Goal: Task Accomplishment & Management: Use online tool/utility

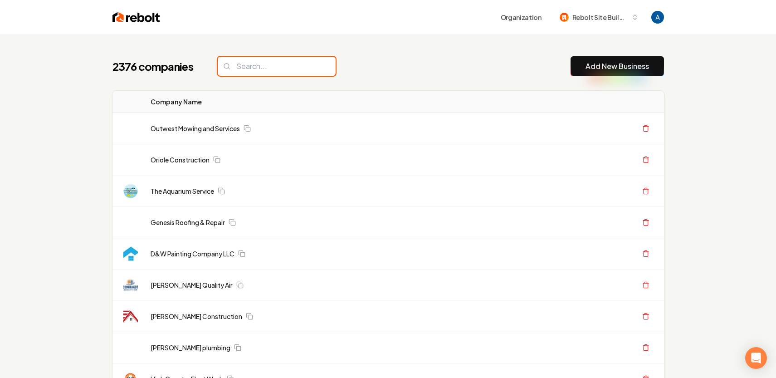
click at [244, 65] on input "search" at bounding box center [277, 66] width 118 height 19
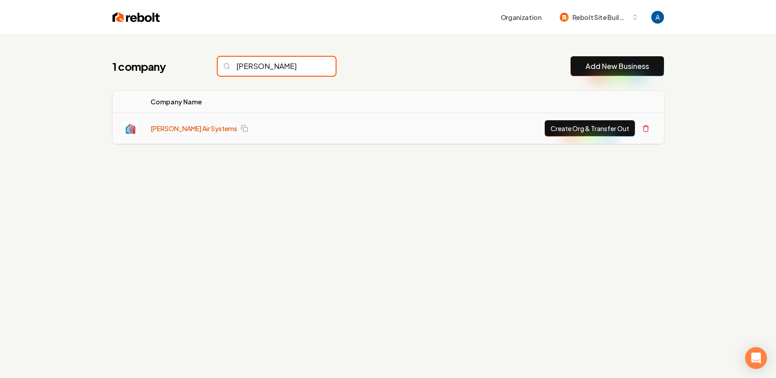
type input "[PERSON_NAME]"
click at [184, 127] on link "[PERSON_NAME] Air Systems" at bounding box center [194, 128] width 87 height 9
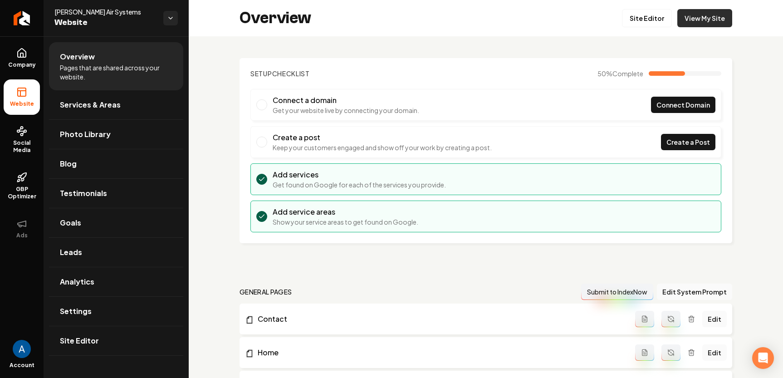
click at [688, 23] on link "View My Site" at bounding box center [704, 18] width 55 height 18
click at [17, 12] on icon "Return to dashboard" at bounding box center [22, 18] width 15 height 15
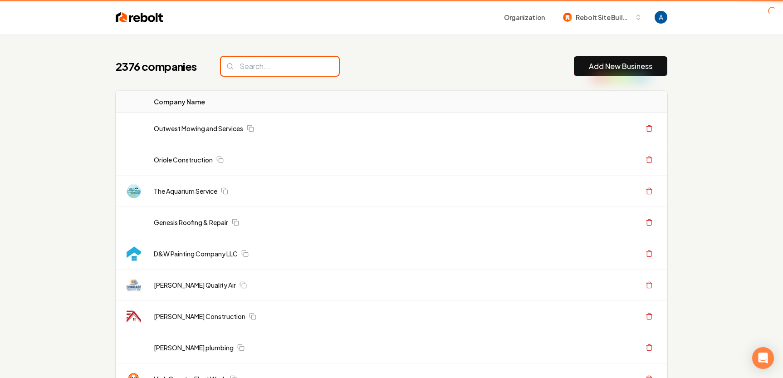
click at [264, 71] on input "search" at bounding box center [280, 66] width 118 height 19
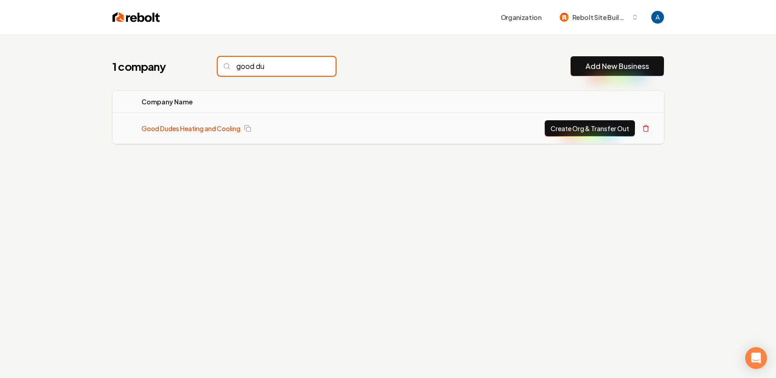
type input "good du"
click at [217, 127] on link "Good Dudes Heating and Cooling" at bounding box center [191, 128] width 99 height 9
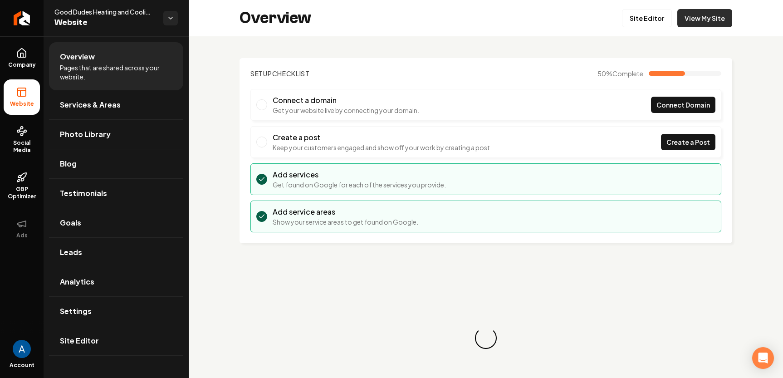
click at [683, 23] on link "View My Site" at bounding box center [704, 18] width 55 height 18
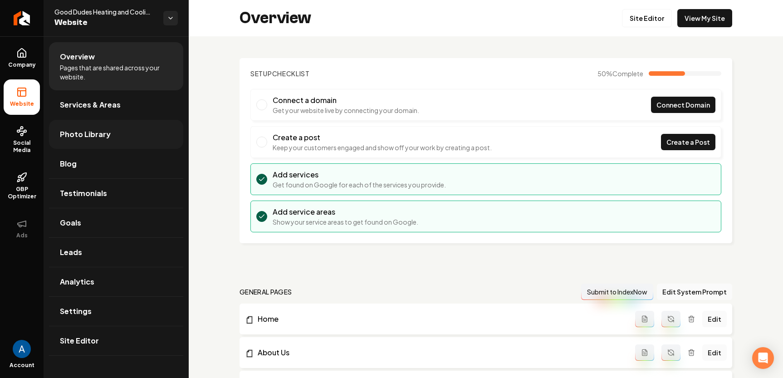
click at [78, 132] on span "Photo Library" at bounding box center [85, 134] width 51 height 11
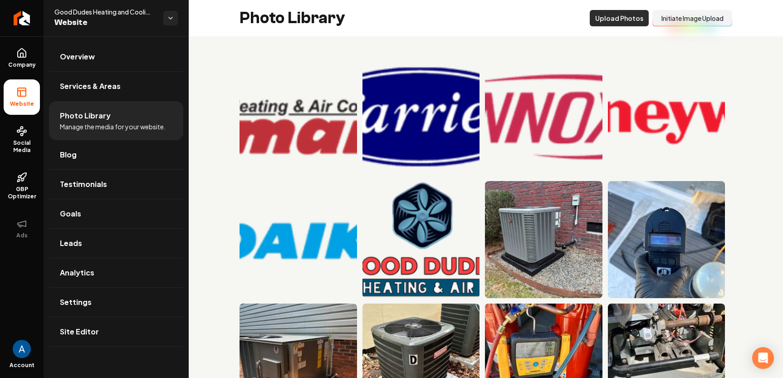
click at [611, 19] on button "Upload Photos" at bounding box center [619, 18] width 59 height 16
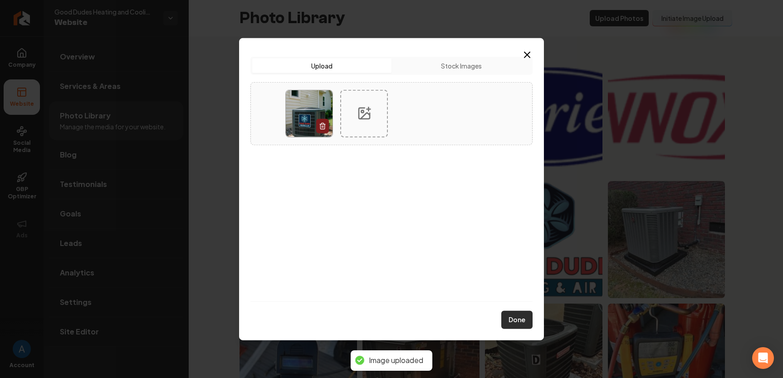
click at [513, 317] on button "Done" at bounding box center [516, 320] width 31 height 18
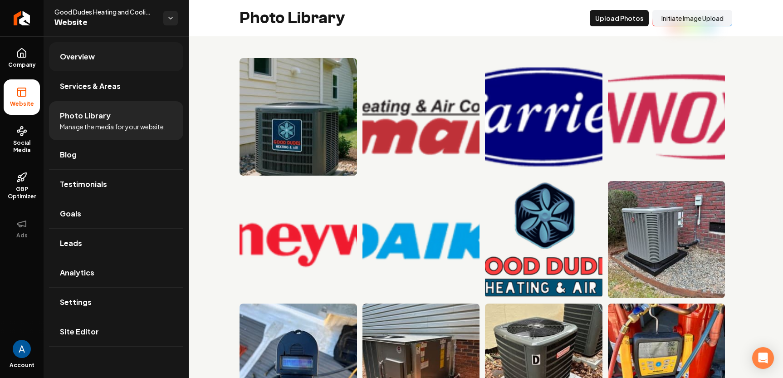
click at [83, 59] on span "Overview" at bounding box center [77, 56] width 35 height 11
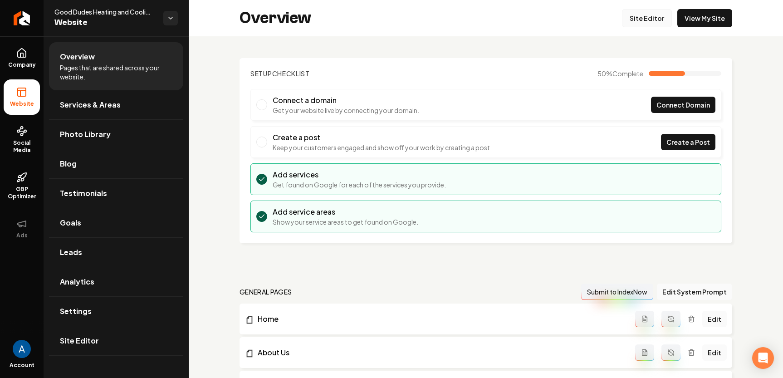
click at [655, 21] on link "Site Editor" at bounding box center [647, 18] width 50 height 18
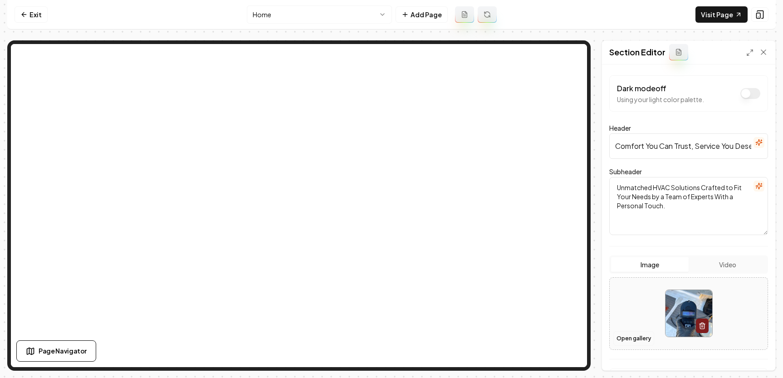
click at [621, 337] on button "Open gallery" at bounding box center [633, 338] width 41 height 15
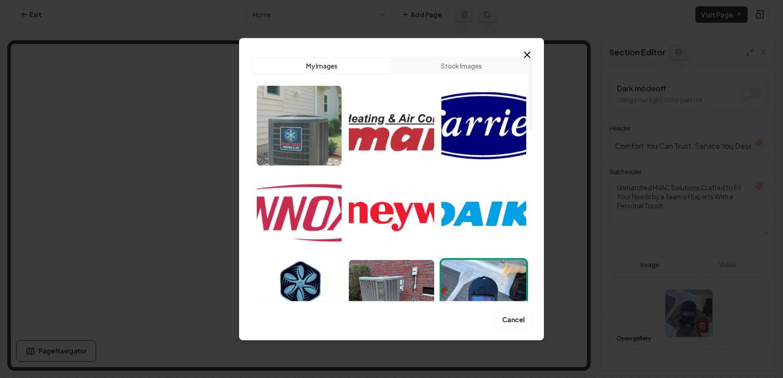
click at [281, 110] on img "Select image image_68c997f55c7cd75eb8004f11.webp" at bounding box center [299, 125] width 85 height 80
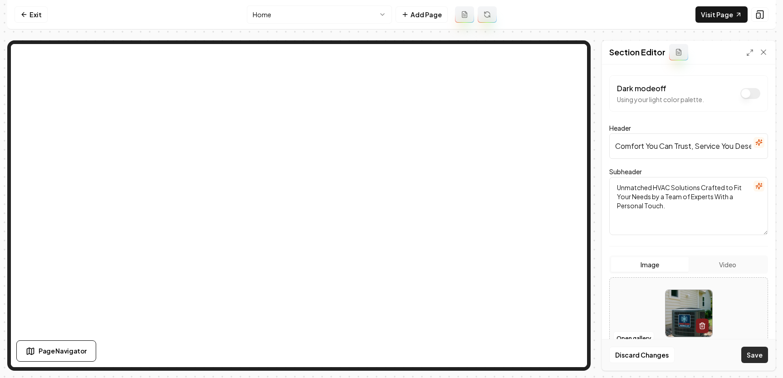
click at [758, 356] on button "Save" at bounding box center [754, 355] width 27 height 16
click at [707, 18] on link "Visit Page" at bounding box center [721, 14] width 52 height 16
click at [630, 341] on button "Open gallery" at bounding box center [633, 338] width 41 height 15
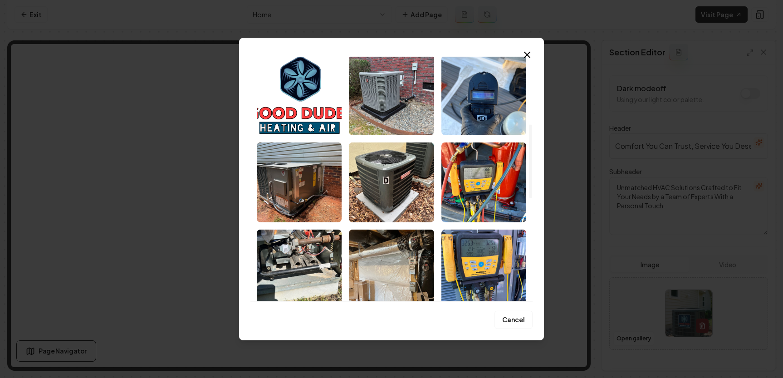
scroll to position [170, 0]
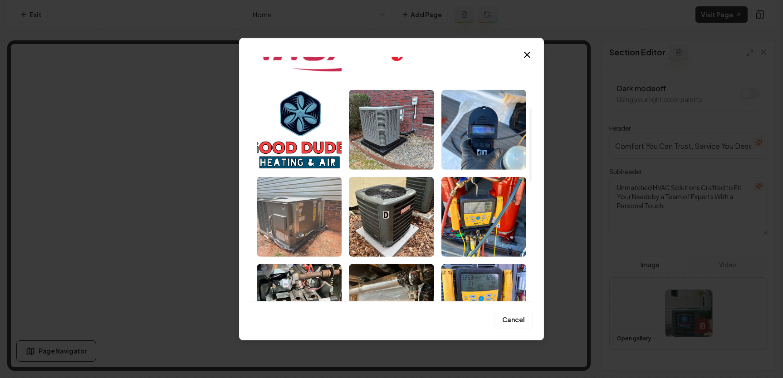
click at [307, 231] on img "Select image image_68a5d3105c7cd75eb83e71be.jpeg" at bounding box center [299, 216] width 85 height 80
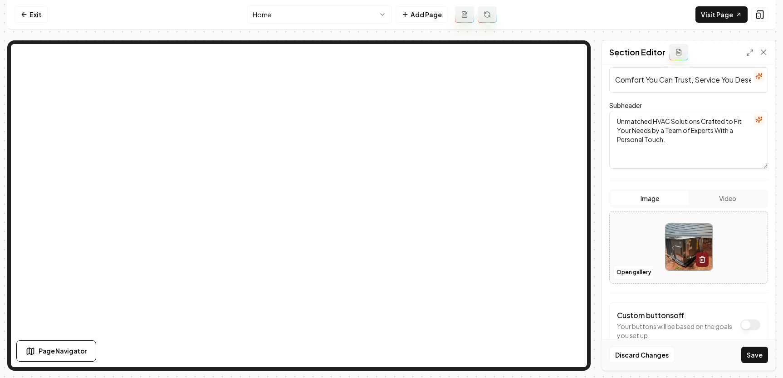
scroll to position [77, 0]
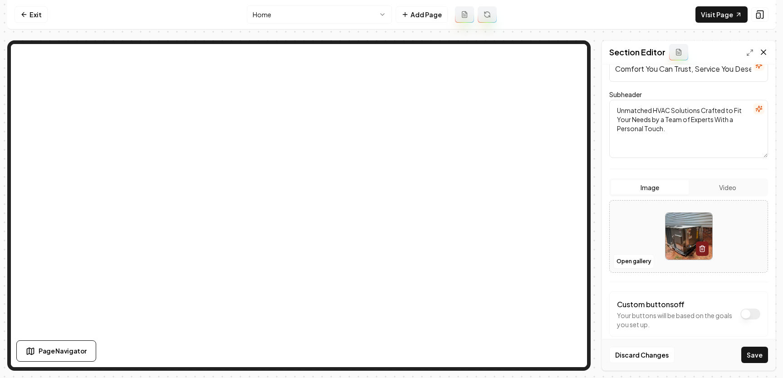
click at [762, 53] on icon at bounding box center [763, 52] width 9 height 9
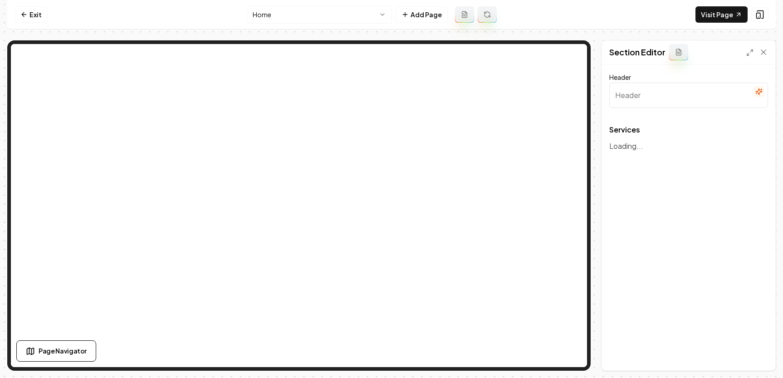
type input "Our HVAC Services"
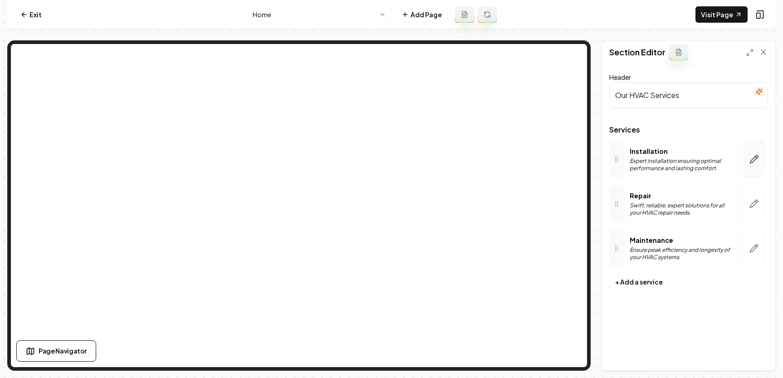
click at [751, 161] on icon "button" at bounding box center [753, 159] width 9 height 9
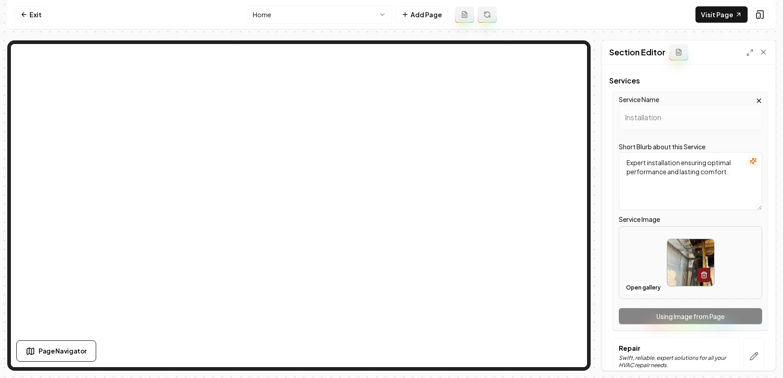
scroll to position [67, 0]
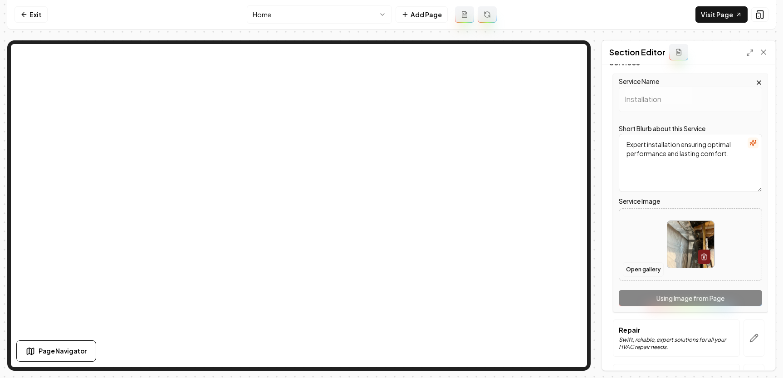
click at [645, 273] on button "Open gallery" at bounding box center [643, 269] width 41 height 15
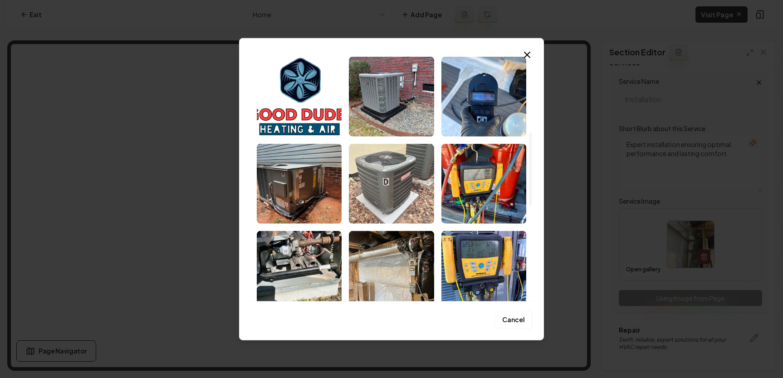
scroll to position [184, 0]
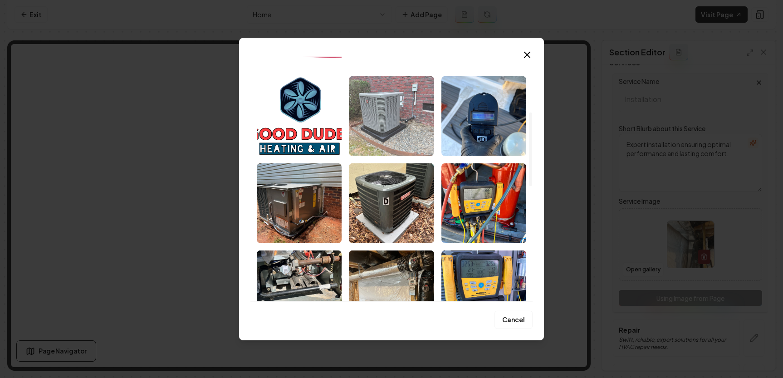
click at [392, 118] on img "Select image image_68a5d3105c7cd75eb83e730a.jpeg" at bounding box center [391, 116] width 85 height 80
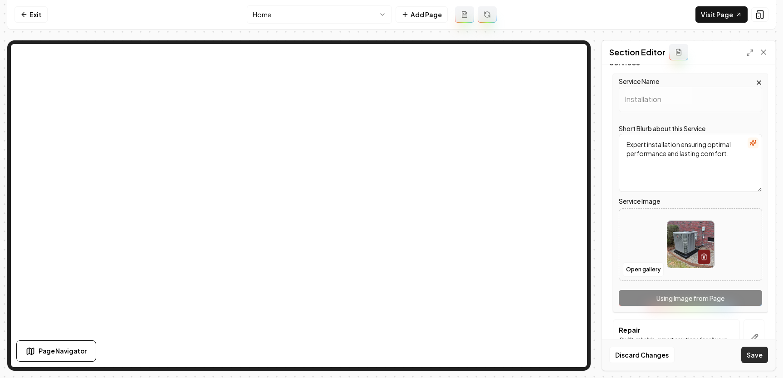
click at [758, 354] on button "Save" at bounding box center [754, 355] width 27 height 16
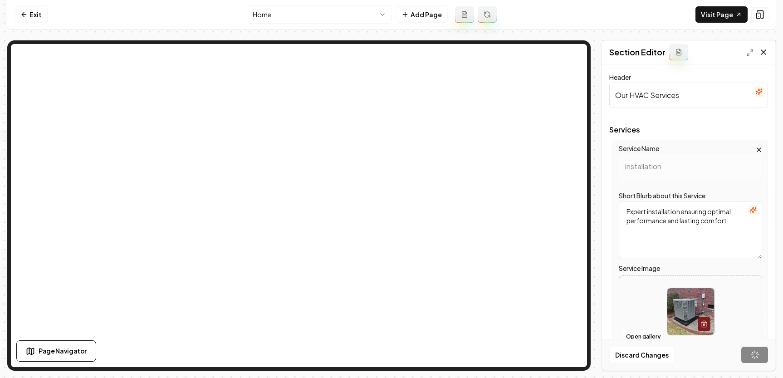
click at [764, 52] on icon at bounding box center [763, 52] width 9 height 9
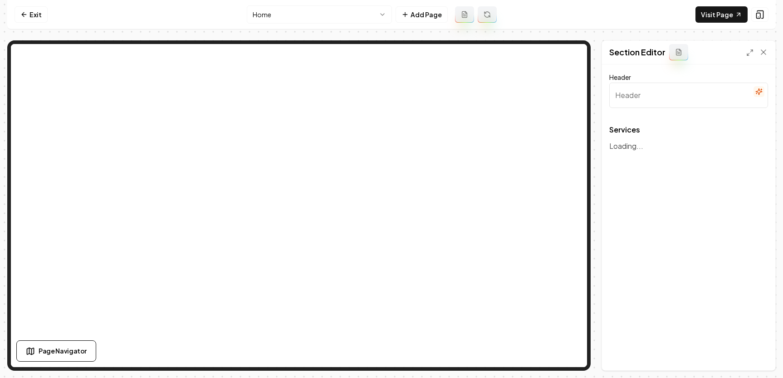
type input "Our HVAC Services"
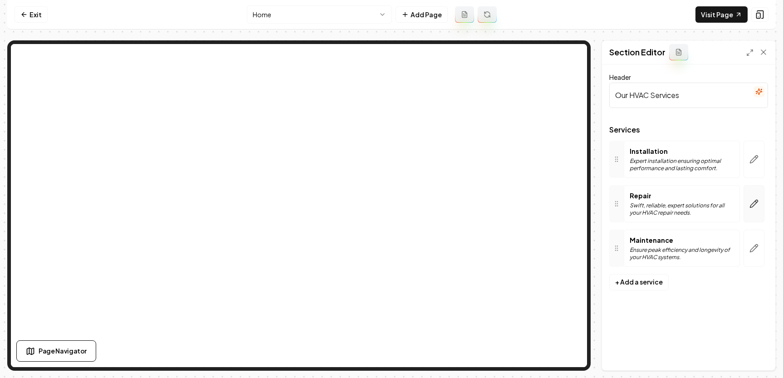
click at [753, 200] on icon "button" at bounding box center [753, 203] width 9 height 9
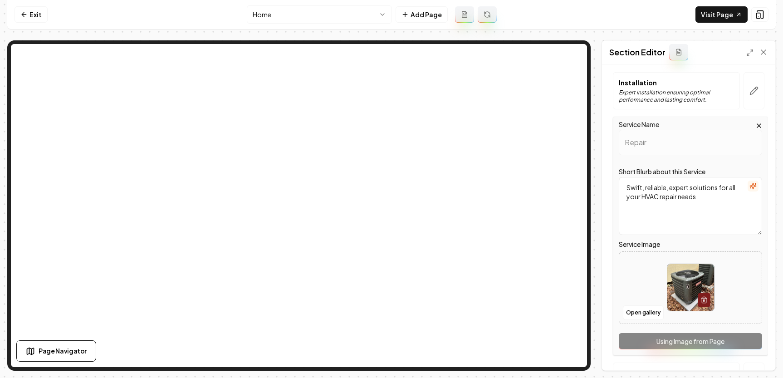
scroll to position [76, 0]
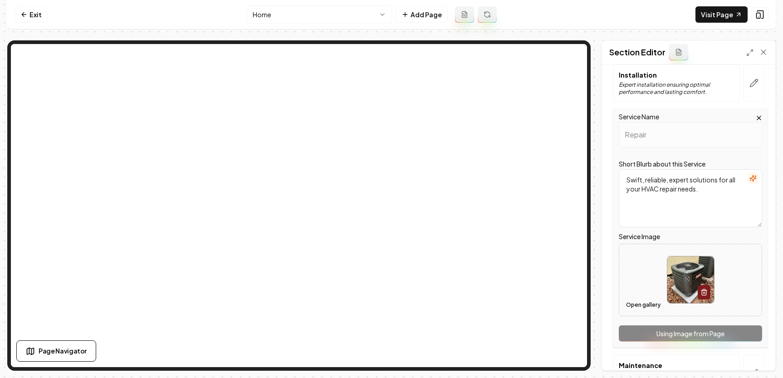
click at [635, 305] on button "Open gallery" at bounding box center [643, 305] width 41 height 15
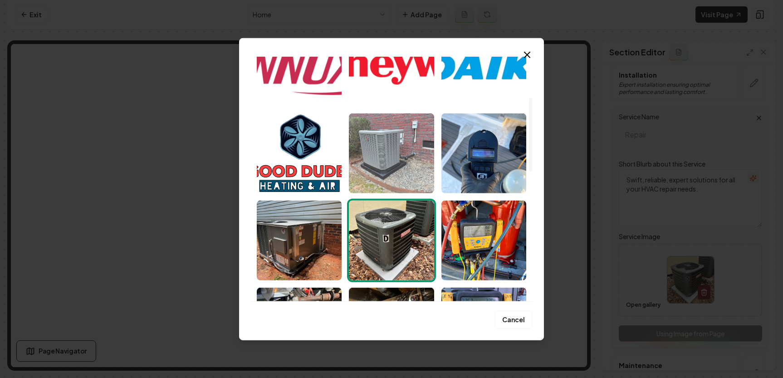
scroll to position [111, 0]
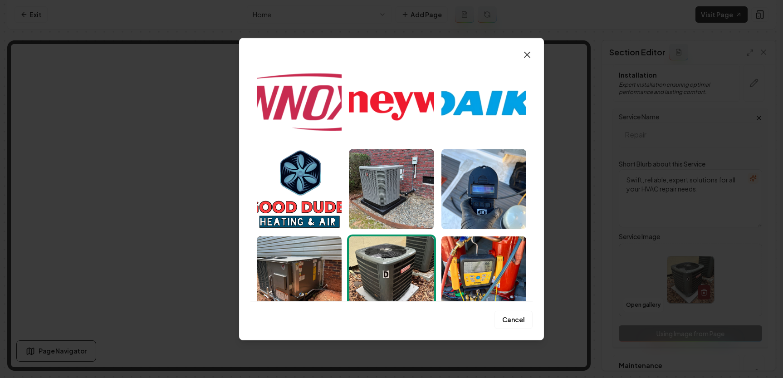
click at [529, 55] on icon "button" at bounding box center [527, 54] width 11 height 11
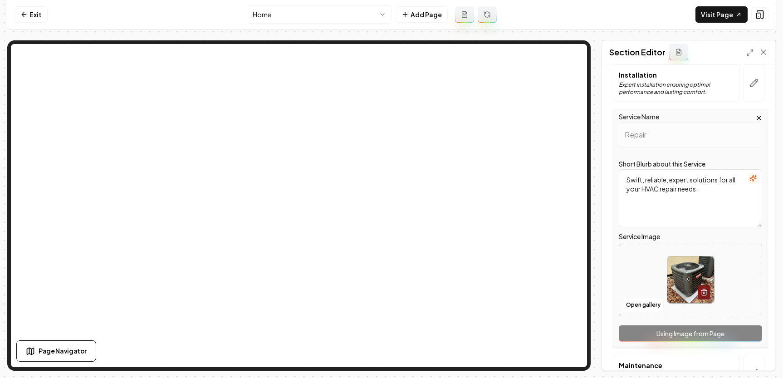
scroll to position [0, 0]
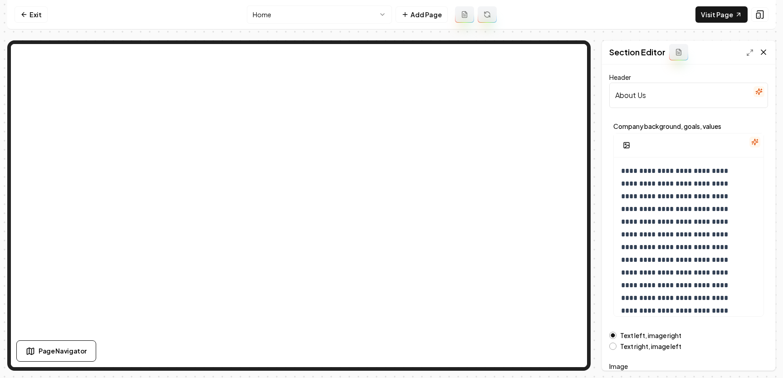
click at [761, 53] on icon at bounding box center [763, 52] width 9 height 9
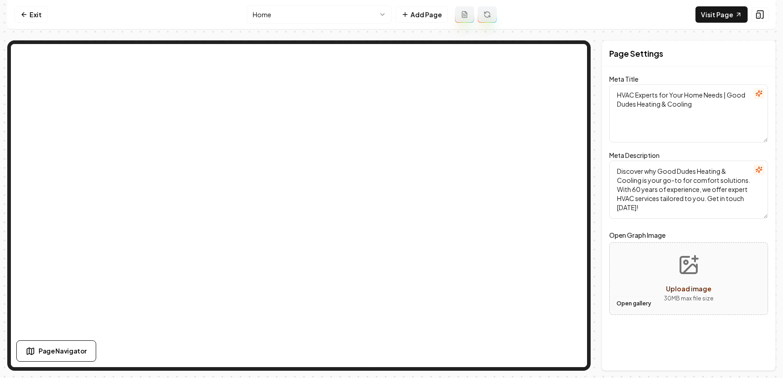
click at [626, 304] on button "Open gallery" at bounding box center [633, 303] width 41 height 15
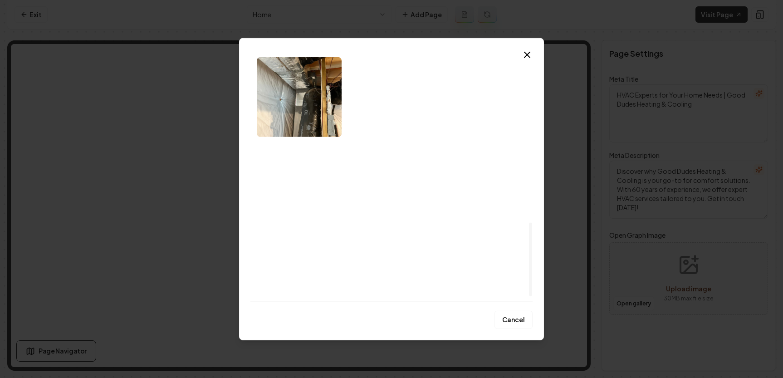
scroll to position [550, 0]
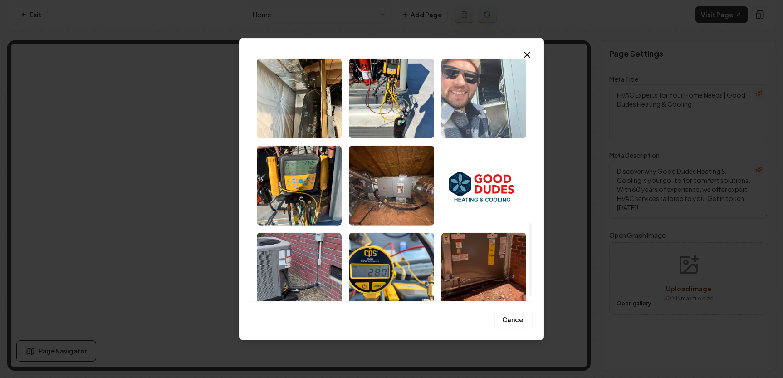
click at [481, 118] on img "Select image image_68a5d30f5c7cd75eb83e6b66.jpeg" at bounding box center [483, 98] width 85 height 80
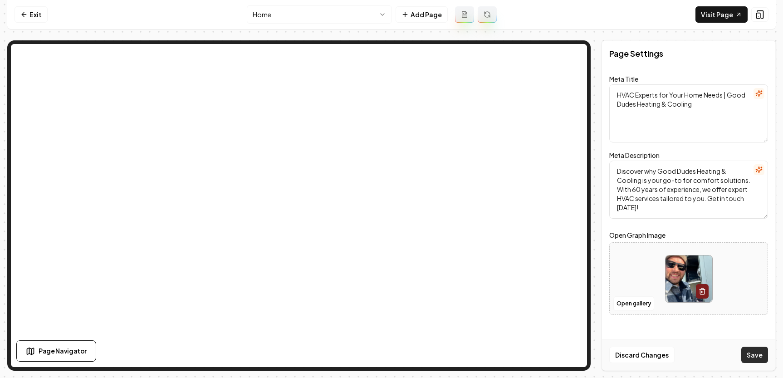
click at [755, 359] on button "Save" at bounding box center [754, 355] width 27 height 16
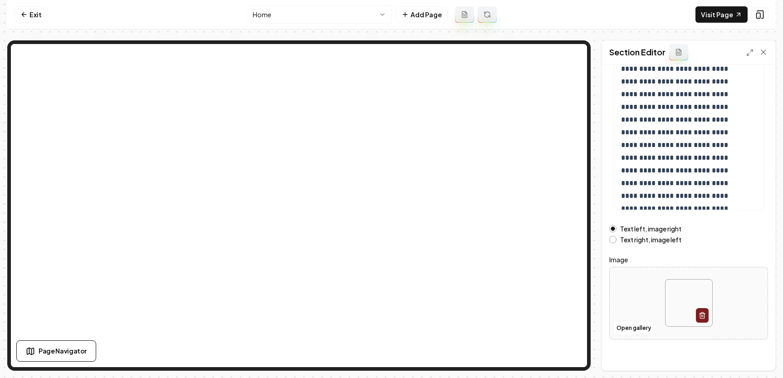
scroll to position [112, 0]
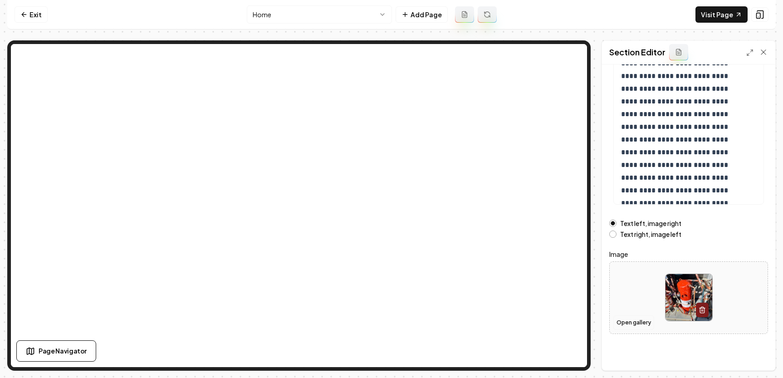
click at [636, 321] on button "Open gallery" at bounding box center [633, 322] width 41 height 15
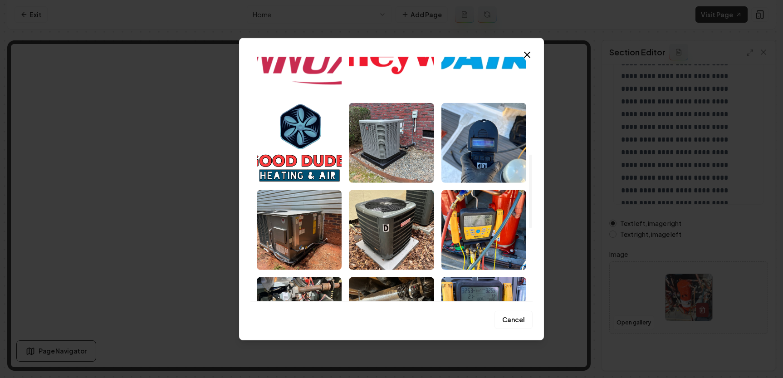
scroll to position [331, 0]
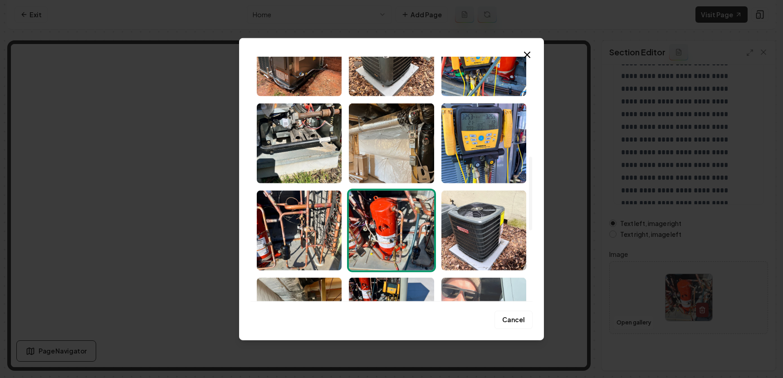
click at [469, 284] on img "Select image image_68a5d30f5c7cd75eb83e6b66.jpeg" at bounding box center [483, 317] width 85 height 80
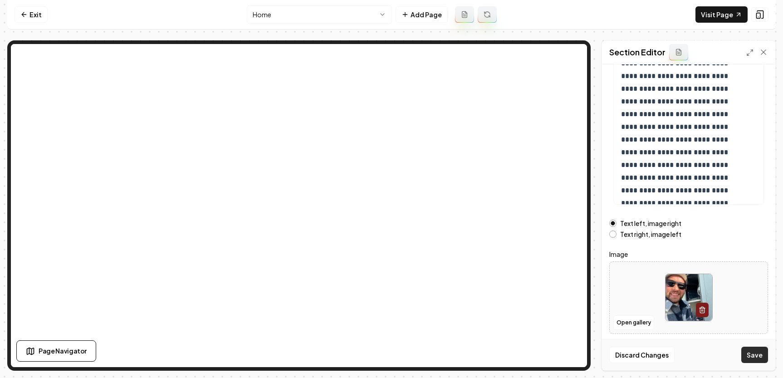
click at [753, 352] on button "Save" at bounding box center [754, 355] width 27 height 16
